Goal: Check status: Check status

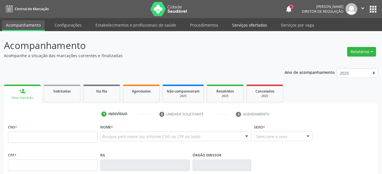
click at [250, 27] on link "Serviços ofertados" at bounding box center [249, 25] width 43 height 10
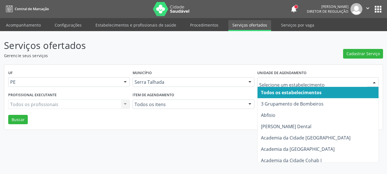
type input "s"
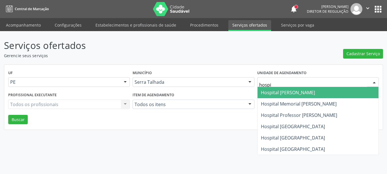
type input "hospit"
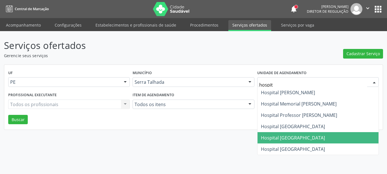
click at [295, 138] on span "Hospital [GEOGRAPHIC_DATA]" at bounding box center [293, 138] width 64 height 6
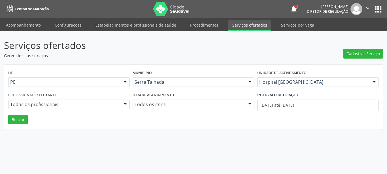
click at [306, 111] on div "Intervalo de criação [DATE] até [DATE]" at bounding box center [318, 103] width 124 height 24
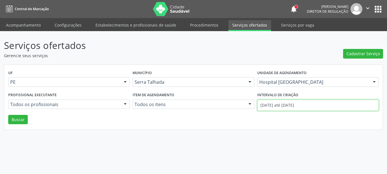
click at [306, 104] on input "[DATE] até [DATE]" at bounding box center [317, 105] width 121 height 11
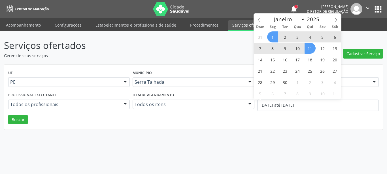
drag, startPoint x: 259, startPoint y: 17, endPoint x: 270, endPoint y: 31, distance: 17.5
click at [258, 18] on span at bounding box center [259, 19] width 10 height 10
select select "7"
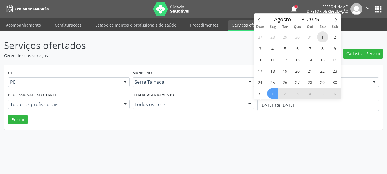
click at [322, 38] on span "1" at bounding box center [322, 36] width 11 height 11
type input "01/08/2025"
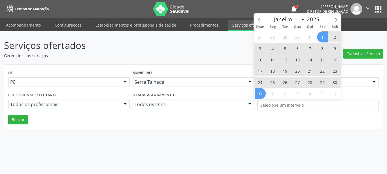
click at [254, 102] on div "Item de agendamento Todos os itens Todos os itens 0304070076 - .Quimioterapia d…" at bounding box center [193, 103] width 124 height 24
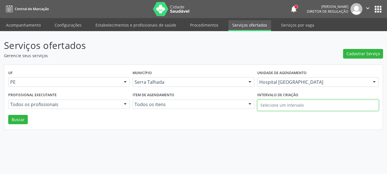
click at [286, 106] on input "text" at bounding box center [317, 105] width 121 height 11
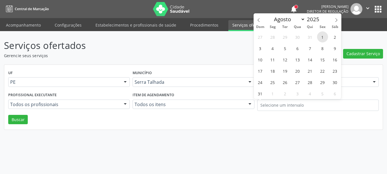
click at [321, 38] on span "1" at bounding box center [322, 36] width 11 height 11
type input "01/08/2025"
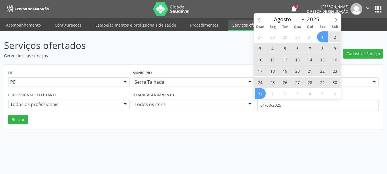
drag, startPoint x: 263, startPoint y: 94, endPoint x: 243, endPoint y: 103, distance: 21.3
click at [262, 95] on span "31" at bounding box center [260, 93] width 11 height 11
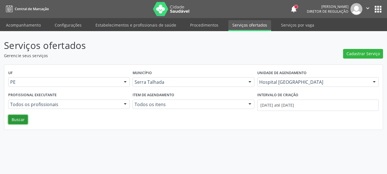
click at [21, 121] on button "Buscar" at bounding box center [18, 120] width 20 height 10
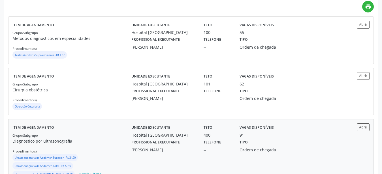
scroll to position [144, 0]
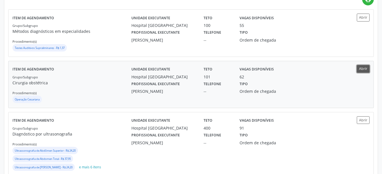
click at [363, 69] on button "Abrir" at bounding box center [363, 69] width 13 height 8
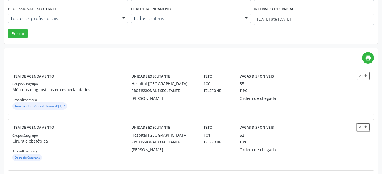
scroll to position [0, 0]
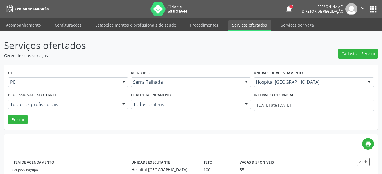
click at [374, 9] on button "apps" at bounding box center [373, 9] width 10 height 10
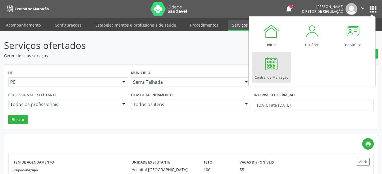
click at [265, 66] on div at bounding box center [271, 63] width 17 height 17
